Goal: Transaction & Acquisition: Download file/media

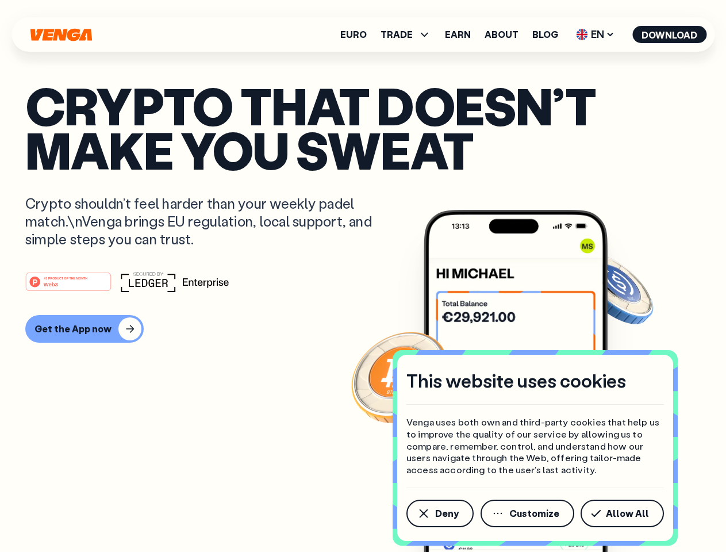
click at [363, 276] on div "#1 PRODUCT OF THE MONTH Web3" at bounding box center [363, 281] width 676 height 21
click at [439, 514] on span "Deny" at bounding box center [447, 513] width 24 height 9
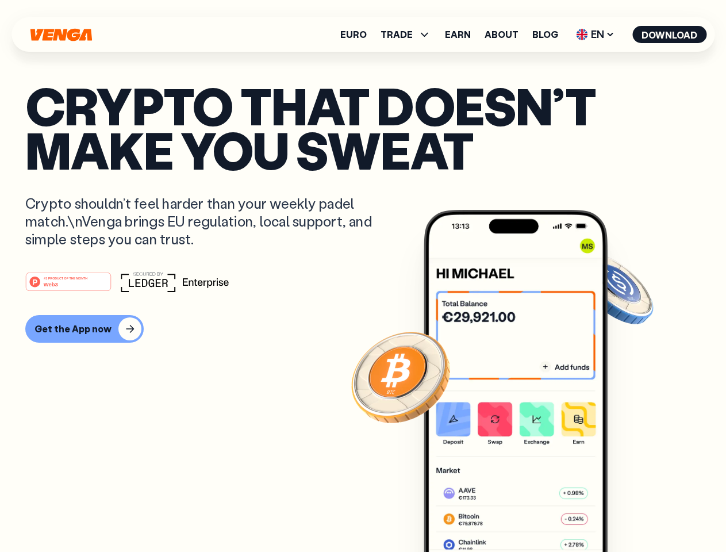
click at [529, 514] on img at bounding box center [516, 402] width 184 height 385
click at [625, 514] on article "Crypto that doesn’t make you sweat Crypto shouldn’t feel harder than your weekl…" at bounding box center [363, 298] width 676 height 431
click at [410, 35] on span "TRADE" at bounding box center [397, 34] width 32 height 9
click at [596, 35] on span "EN" at bounding box center [595, 34] width 47 height 18
click at [670, 35] on button "Download" at bounding box center [670, 34] width 74 height 17
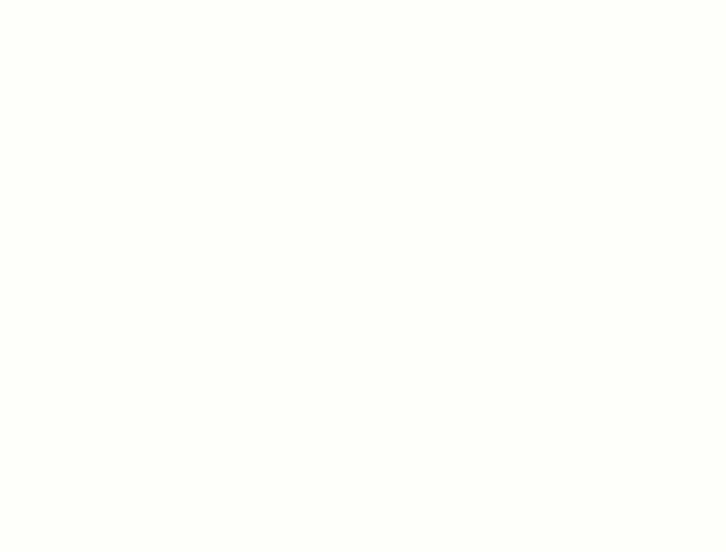
click at [83, 0] on html "This website uses cookies Venga uses both own and third-party cookies that help…" at bounding box center [363, 0] width 726 height 0
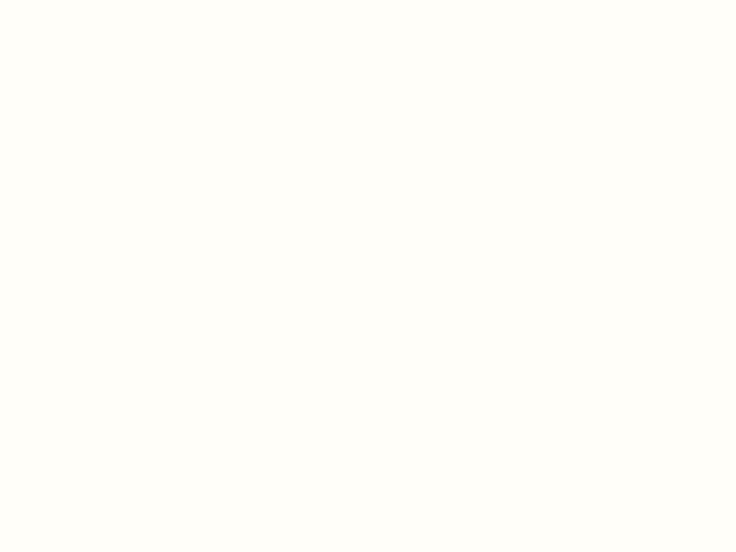
click at [70, 0] on html "This website uses cookies Venga uses both own and third-party cookies that help…" at bounding box center [368, 0] width 736 height 0
